Goal: Task Accomplishment & Management: Complete application form

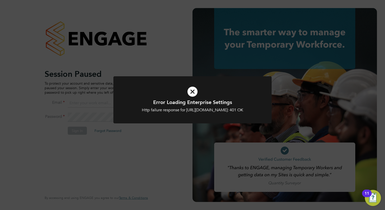
type input "tom.morgan@buildrec.com"
click at [195, 92] on icon at bounding box center [192, 92] width 131 height 20
click at [195, 91] on icon at bounding box center [192, 92] width 131 height 20
click at [190, 88] on icon at bounding box center [192, 92] width 131 height 20
click at [191, 92] on icon at bounding box center [192, 92] width 131 height 20
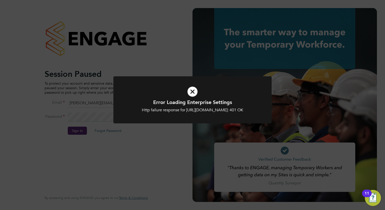
click at [191, 92] on icon at bounding box center [192, 92] width 131 height 20
drag, startPoint x: 192, startPoint y: 94, endPoint x: 191, endPoint y: 96, distance: 2.7
click at [191, 96] on icon at bounding box center [192, 92] width 131 height 20
click at [192, 94] on icon at bounding box center [192, 92] width 131 height 20
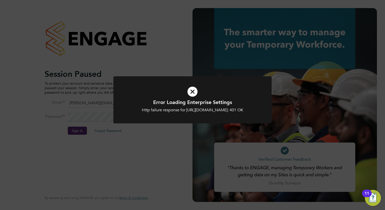
click at [190, 94] on icon at bounding box center [192, 92] width 131 height 20
click at [99, 129] on div "Error Loading Enterprise Settings Http failure response for https://buildrec.ap…" at bounding box center [192, 105] width 385 height 210
click at [91, 127] on div "Error Loading Enterprise Settings Http failure response for https://buildrec.ap…" at bounding box center [192, 105] width 385 height 210
click at [195, 93] on icon at bounding box center [192, 92] width 131 height 20
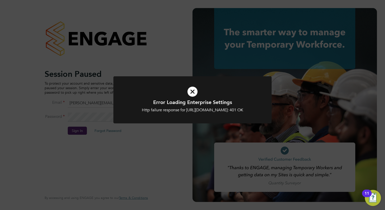
drag, startPoint x: 195, startPoint y: 93, endPoint x: 173, endPoint y: 78, distance: 27.0
click at [195, 93] on icon at bounding box center [192, 92] width 131 height 20
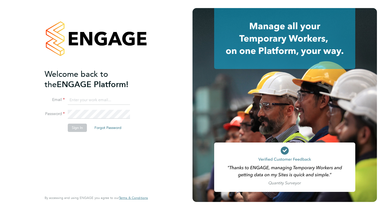
type input "tom.morgan@buildrec.com"
click at [69, 126] on button "Sign In" at bounding box center [77, 128] width 19 height 8
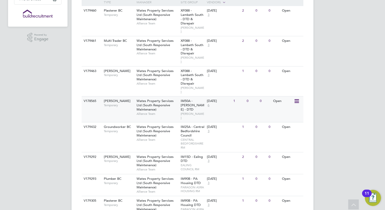
scroll to position [126, 0]
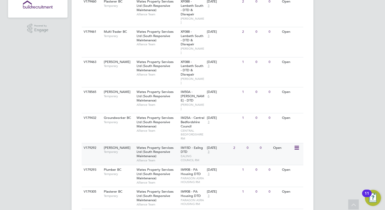
click at [122, 146] on span "[PERSON_NAME]" at bounding box center [117, 148] width 27 height 4
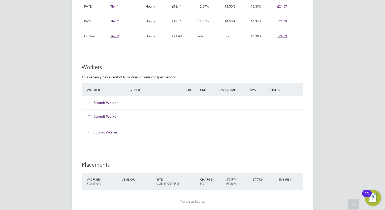
scroll to position [378, 0]
click at [108, 101] on button "Submit Worker" at bounding box center [103, 101] width 30 height 5
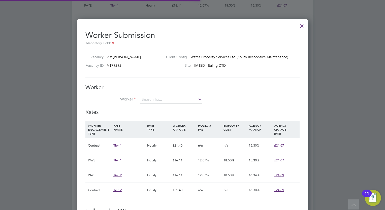
scroll to position [15, 34]
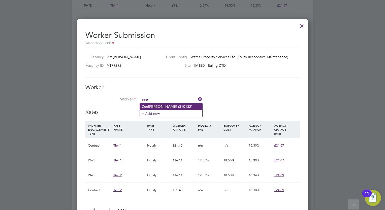
click at [153, 106] on li "Zee shan Ali (310132)" at bounding box center [171, 106] width 62 height 7
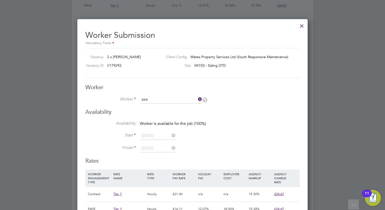
type input "Zeeshan Ali (310132)"
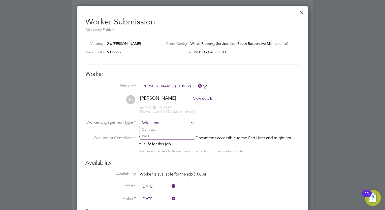
click at [181, 120] on input at bounding box center [167, 123] width 55 height 8
click at [175, 126] on li "Contract" at bounding box center [167, 129] width 55 height 7
type input "Contract"
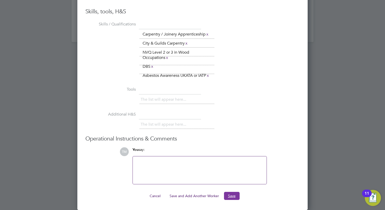
click at [226, 193] on button "Save" at bounding box center [232, 196] width 16 height 8
